Goal: Information Seeking & Learning: Learn about a topic

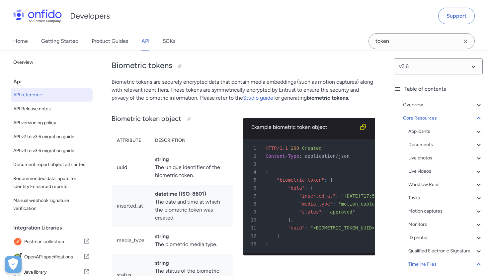
drag, startPoint x: 111, startPoint y: 93, endPoint x: 184, endPoint y: 98, distance: 72.8
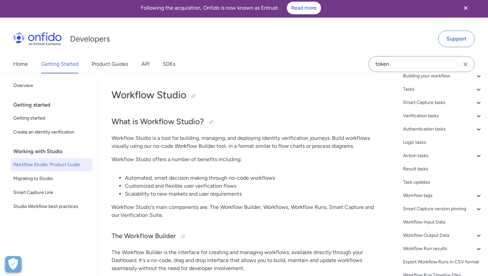
scroll to position [53, 0]
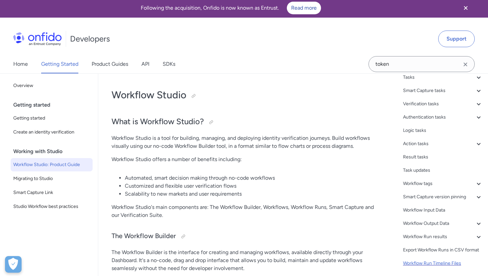
click at [431, 264] on div "Workflow Run Timeline Files" at bounding box center [443, 263] width 80 height 8
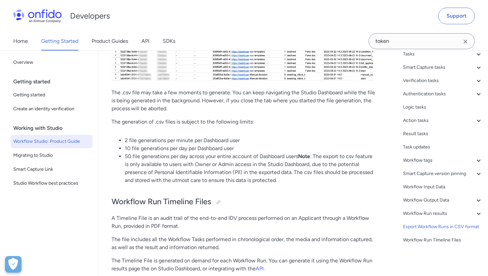
scroll to position [14664, 0]
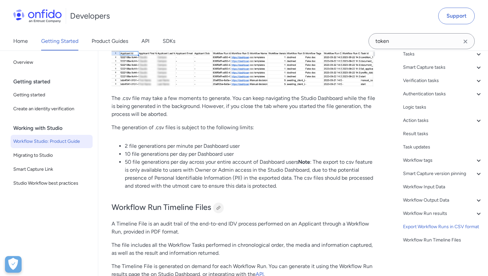
click at [218, 205] on div at bounding box center [218, 207] width 5 height 5
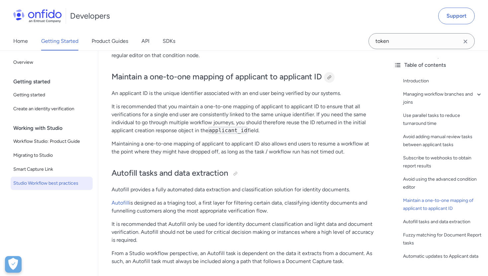
click at [330, 79] on div at bounding box center [328, 77] width 5 height 5
click at [331, 78] on div at bounding box center [328, 77] width 5 height 5
click at [332, 78] on div at bounding box center [328, 77] width 5 height 5
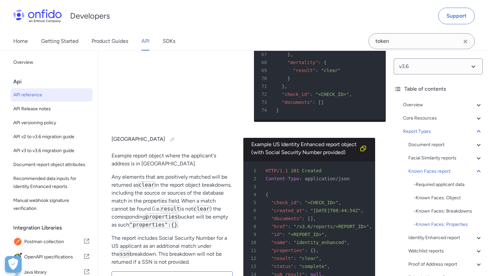
scroll to position [45307, 0]
